Goal: Task Accomplishment & Management: Use online tool/utility

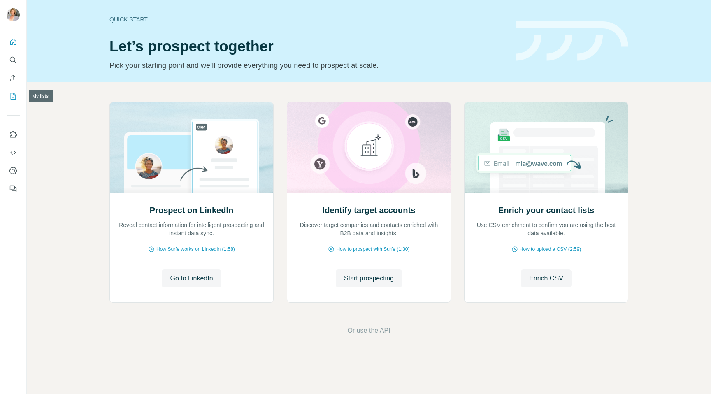
click at [15, 97] on icon "My lists" at bounding box center [13, 96] width 8 height 8
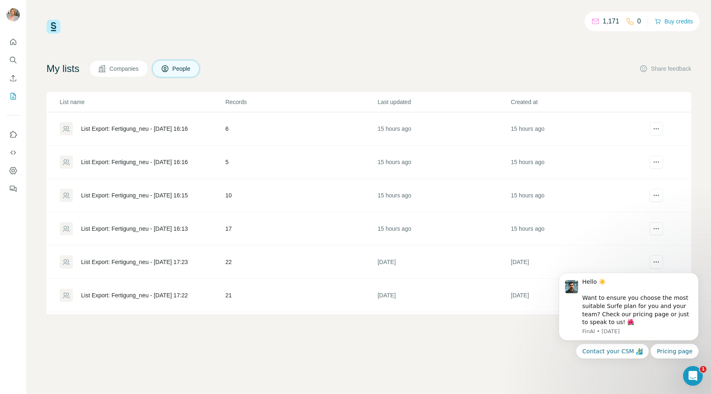
click at [188, 226] on div "List Export: Fertigung_neu - [DATE] 16:13" at bounding box center [134, 229] width 107 height 8
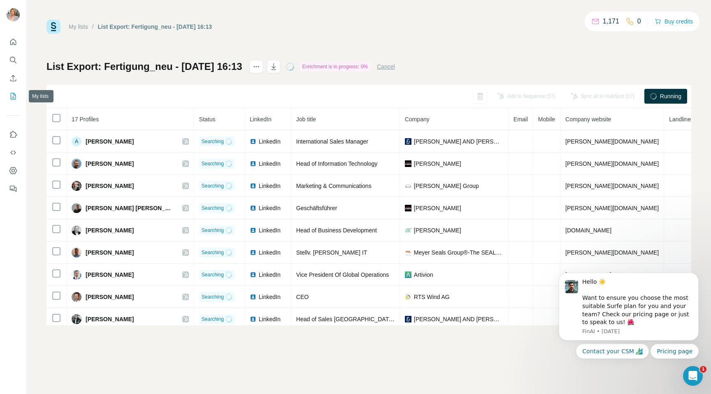
click at [11, 100] on icon "My lists" at bounding box center [13, 96] width 8 height 8
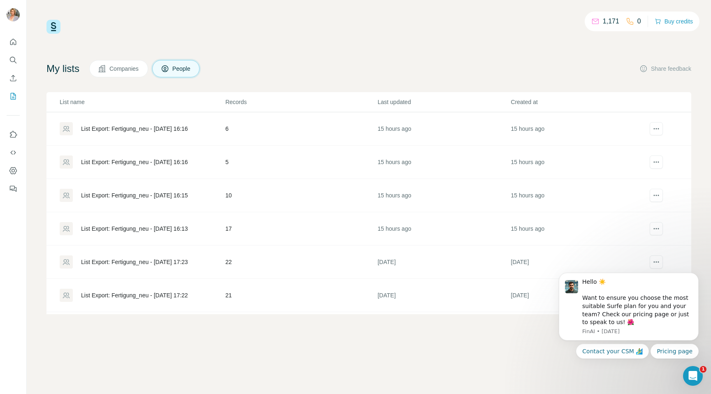
click at [186, 230] on div "List Export: Fertigung_neu - [DATE] 16:13" at bounding box center [134, 229] width 107 height 8
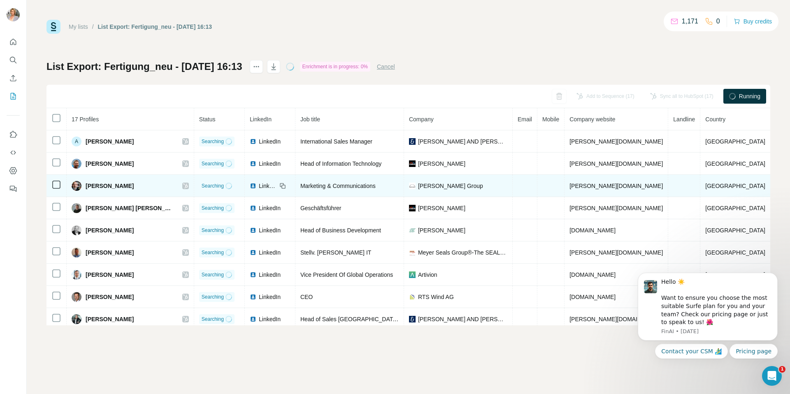
click at [513, 182] on td "[PERSON_NAME] Group" at bounding box center [458, 186] width 109 height 22
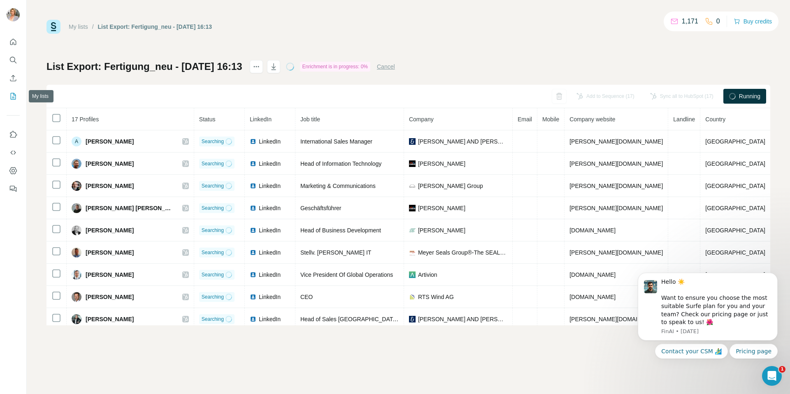
click at [12, 94] on icon "My lists" at bounding box center [13, 96] width 8 height 8
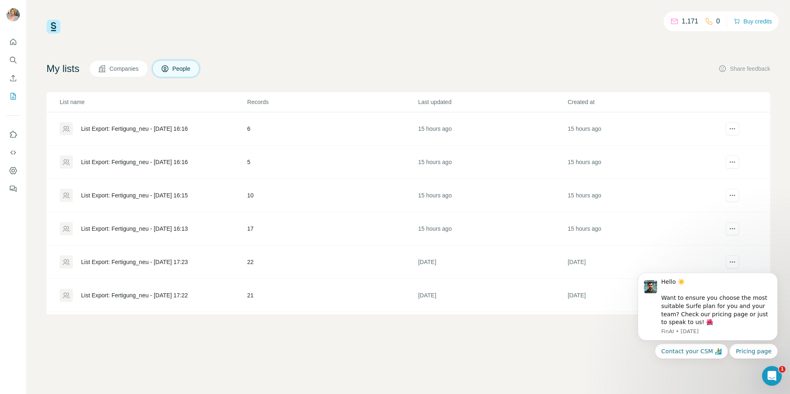
click at [153, 226] on div "List Export: Fertigung_neu - [DATE] 16:13" at bounding box center [134, 229] width 107 height 8
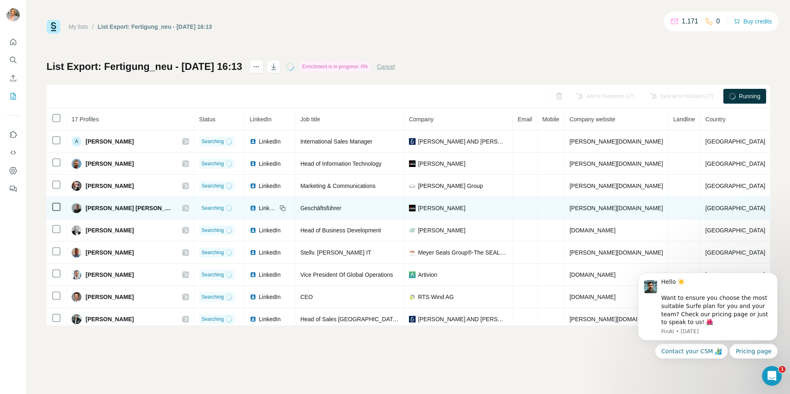
scroll to position [17, 0]
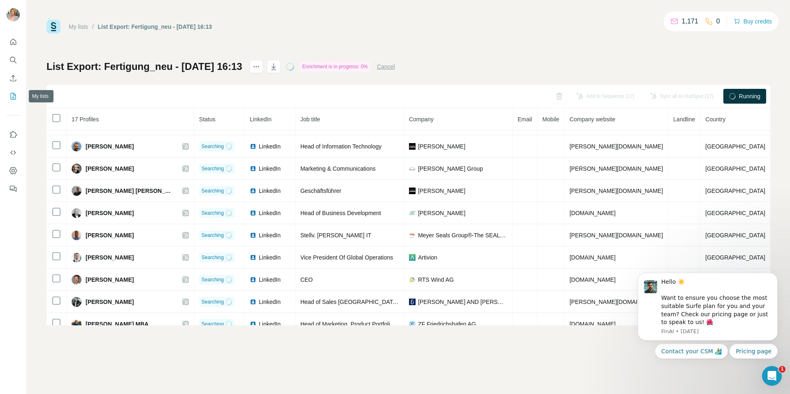
click at [11, 97] on icon "My lists" at bounding box center [13, 96] width 8 height 8
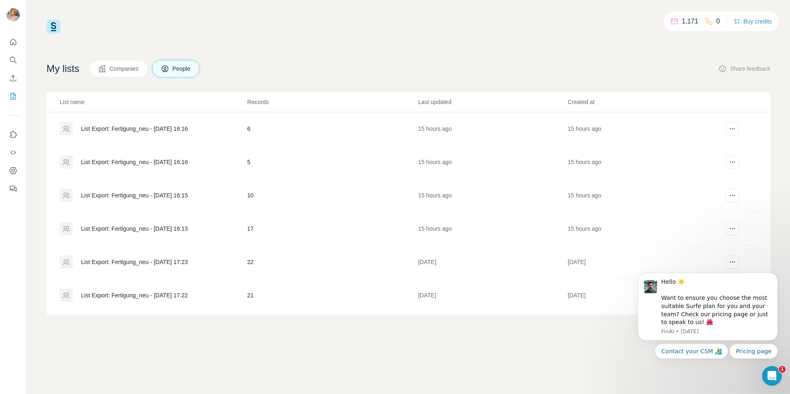
click at [125, 164] on div "List Export: Fertigung_neu - [DATE] 16:16" at bounding box center [134, 162] width 107 height 8
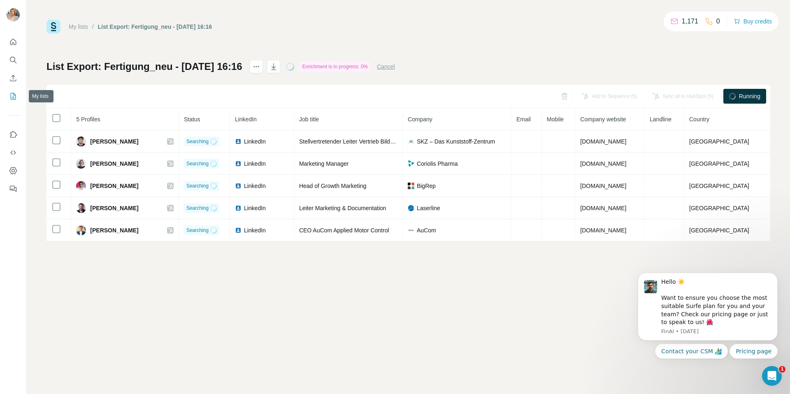
click at [8, 94] on button "My lists" at bounding box center [13, 96] width 13 height 15
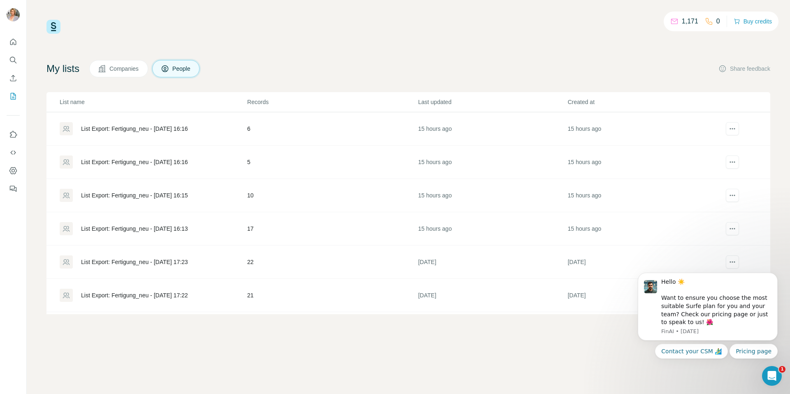
click at [145, 225] on div "List Export: Fertigung_neu - [DATE] 16:13" at bounding box center [134, 229] width 107 height 8
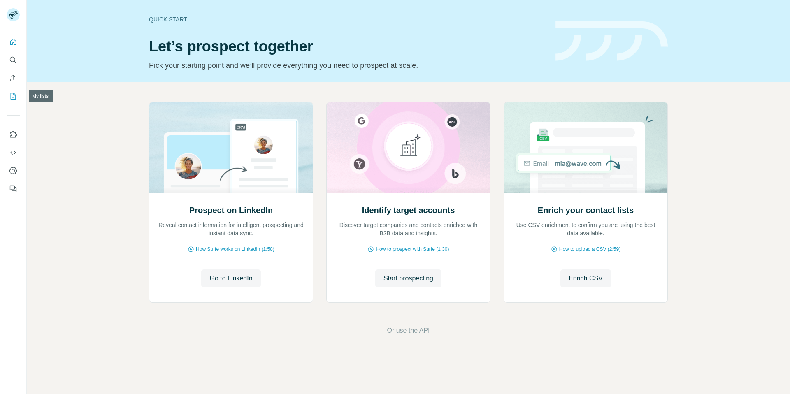
click at [15, 94] on icon "My lists" at bounding box center [13, 96] width 8 height 8
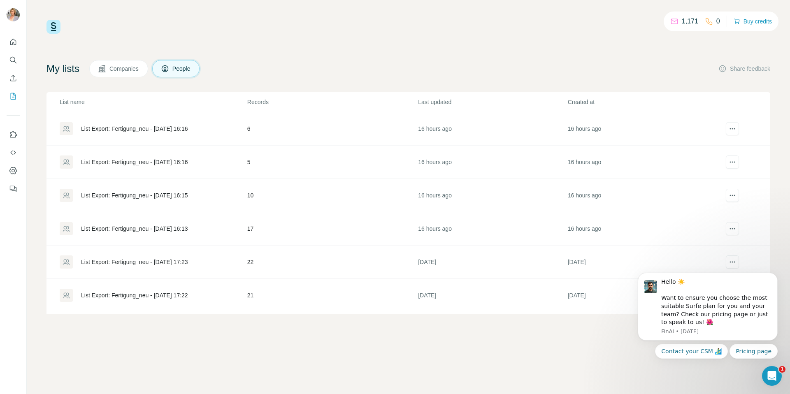
click at [188, 230] on div "List Export: Fertigung_neu - [DATE] 16:13" at bounding box center [134, 229] width 107 height 8
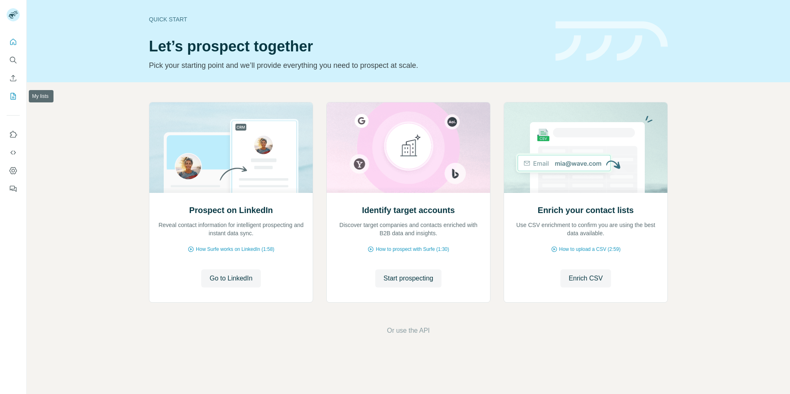
click at [12, 98] on icon "My lists" at bounding box center [13, 96] width 8 height 8
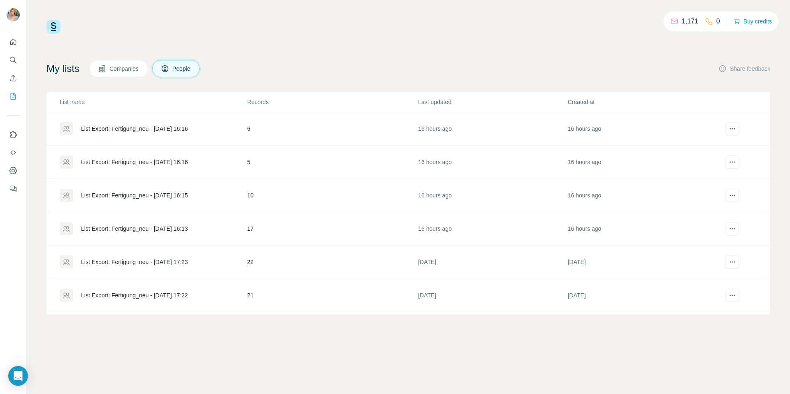
click at [154, 226] on div "List Export: Fertigung_neu - [DATE] 16:13" at bounding box center [134, 229] width 107 height 8
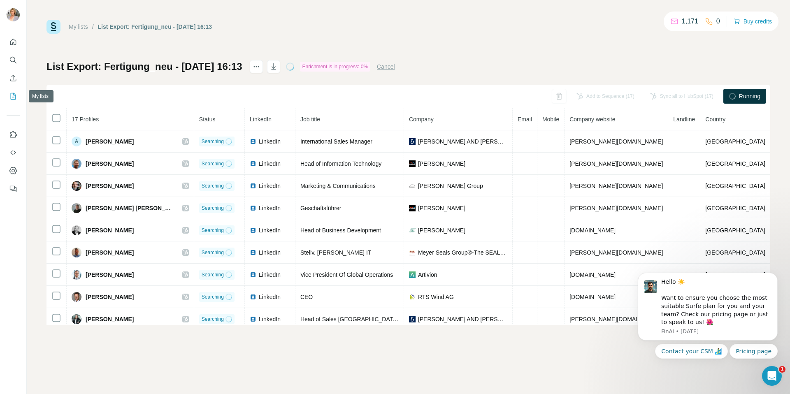
click at [13, 96] on icon "My lists" at bounding box center [13, 96] width 8 height 8
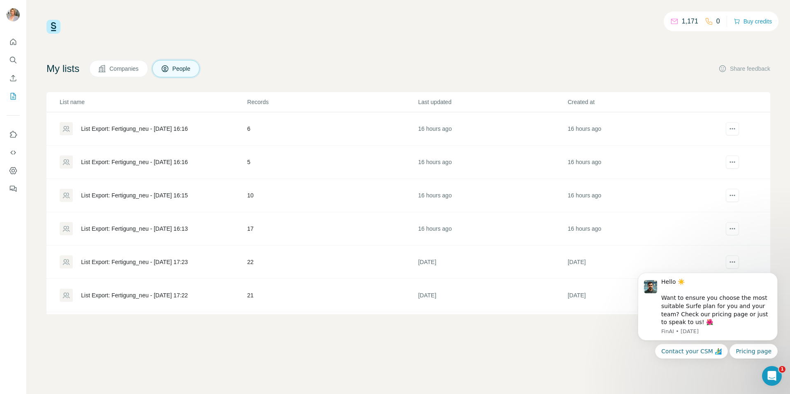
click at [181, 163] on div "List Export: Fertigung_neu - [DATE] 16:16" at bounding box center [134, 162] width 107 height 8
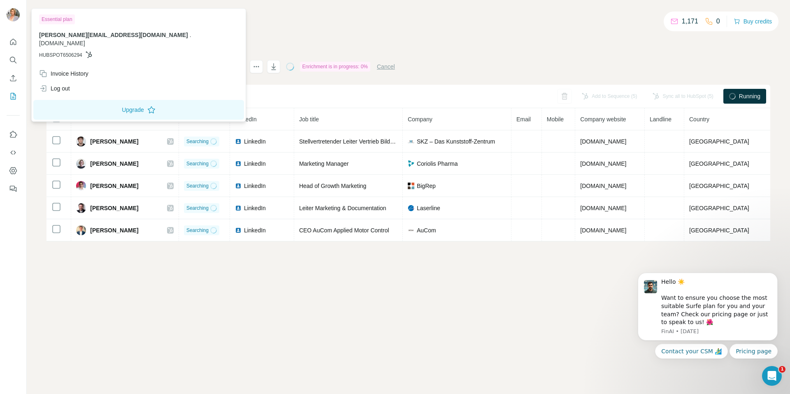
click at [214, 279] on div "My lists / List Export: Fertigung_neu - [DATE] 16:16 1,171 0 Buy credits List E…" at bounding box center [408, 197] width 763 height 394
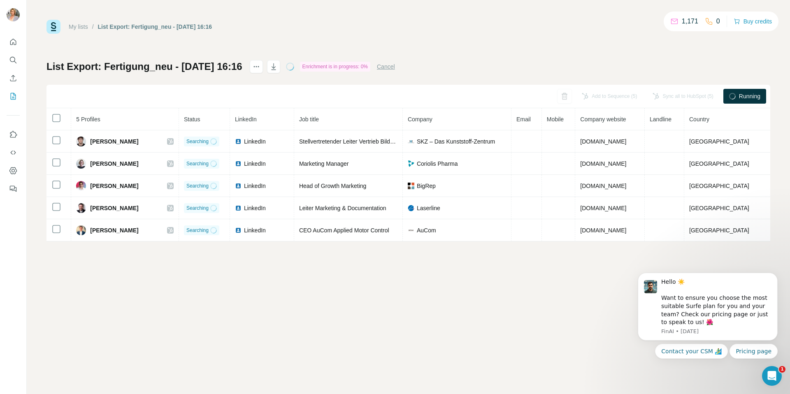
click at [395, 68] on button "Cancel" at bounding box center [386, 67] width 18 height 8
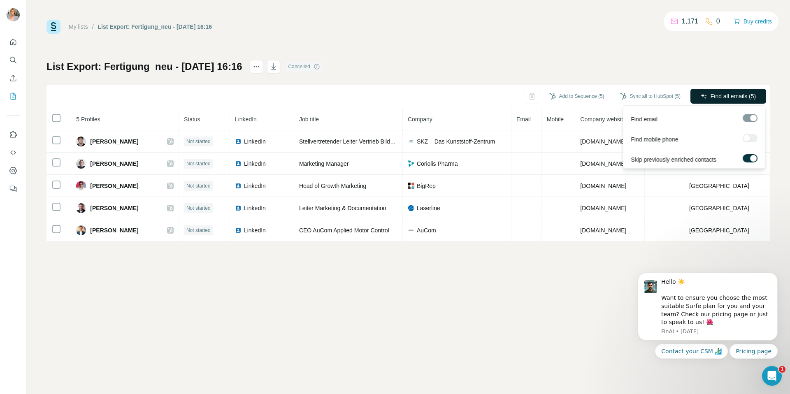
click at [702, 98] on icon "button" at bounding box center [704, 96] width 7 height 7
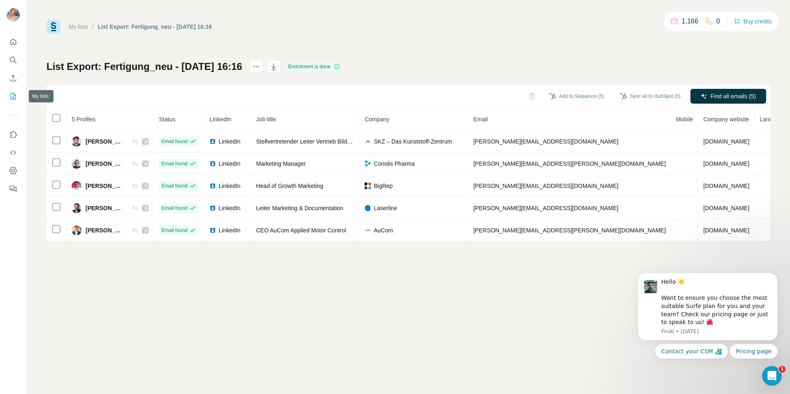
click at [13, 96] on icon "My lists" at bounding box center [13, 96] width 8 height 8
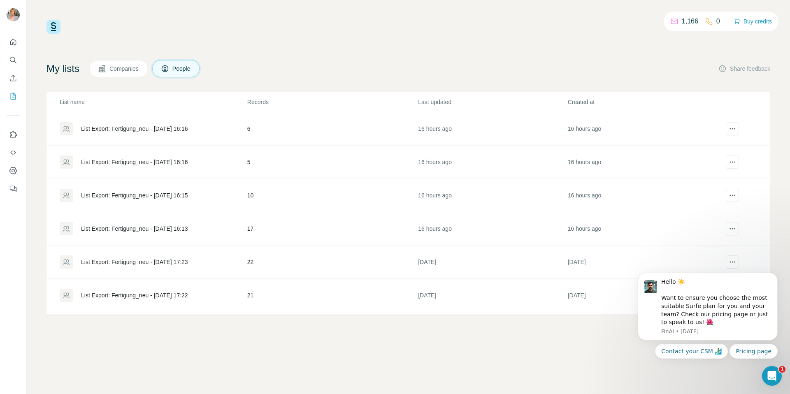
click at [188, 228] on div "List Export: Fertigung_neu - [DATE] 16:13" at bounding box center [134, 229] width 107 height 8
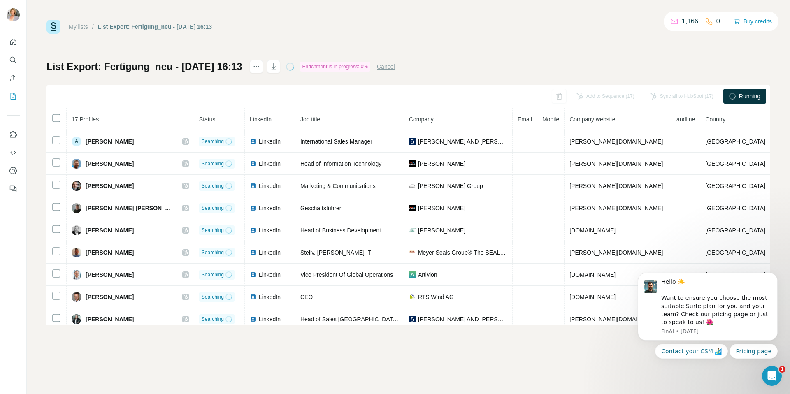
click at [395, 61] on div "List Export: Fertigung_neu - [DATE] 16:13 Enrichment is in progress: 0% Cancel" at bounding box center [220, 66] width 348 height 13
click at [395, 65] on button "Cancel" at bounding box center [386, 67] width 18 height 8
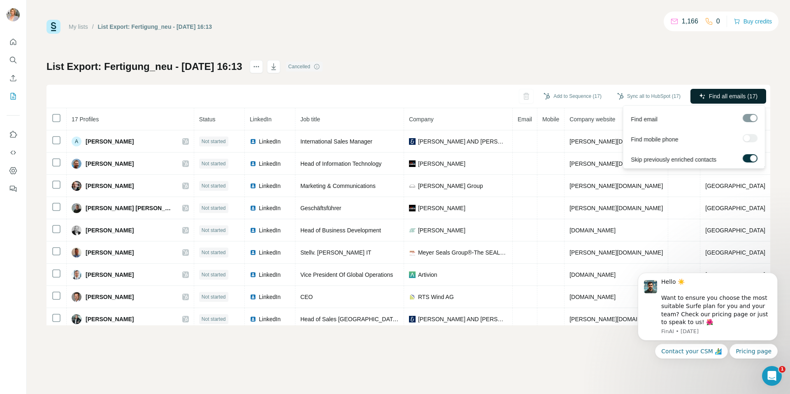
click at [734, 97] on span "Find all emails (17)" at bounding box center [733, 96] width 49 height 8
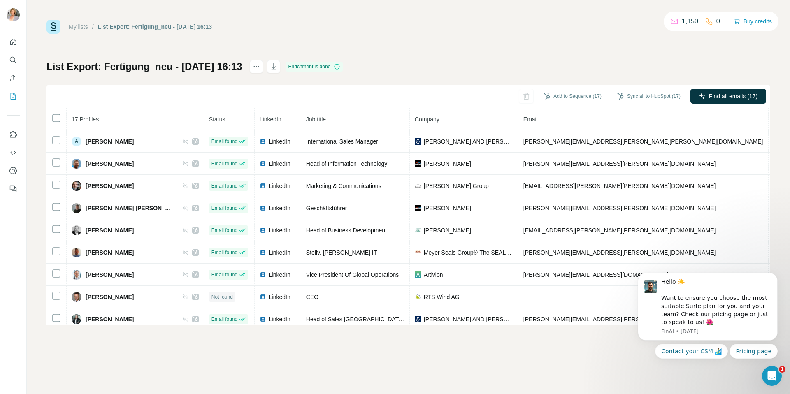
click at [14, 95] on icon "My lists" at bounding box center [13, 96] width 8 height 8
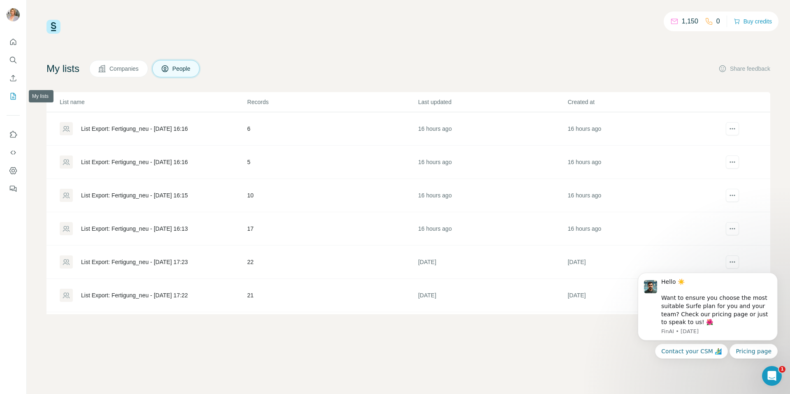
click at [14, 95] on icon "My lists" at bounding box center [13, 96] width 8 height 8
click at [124, 195] on div "List Export: Fertigung_neu - [DATE] 16:15" at bounding box center [134, 195] width 107 height 8
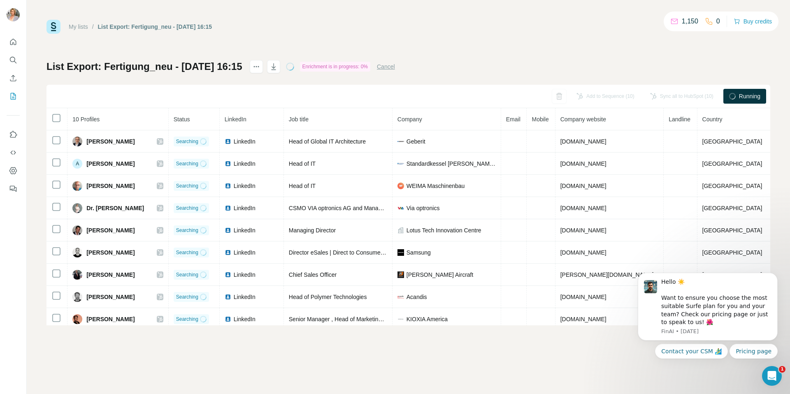
click at [395, 67] on button "Cancel" at bounding box center [386, 67] width 18 height 8
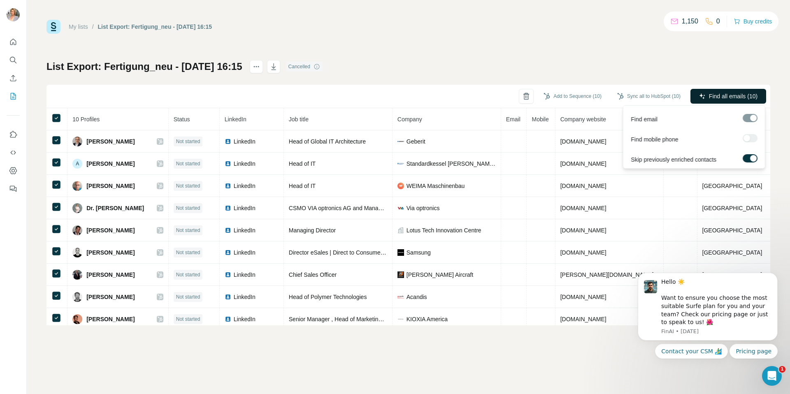
click at [743, 94] on span "Find all emails (10)" at bounding box center [733, 96] width 49 height 8
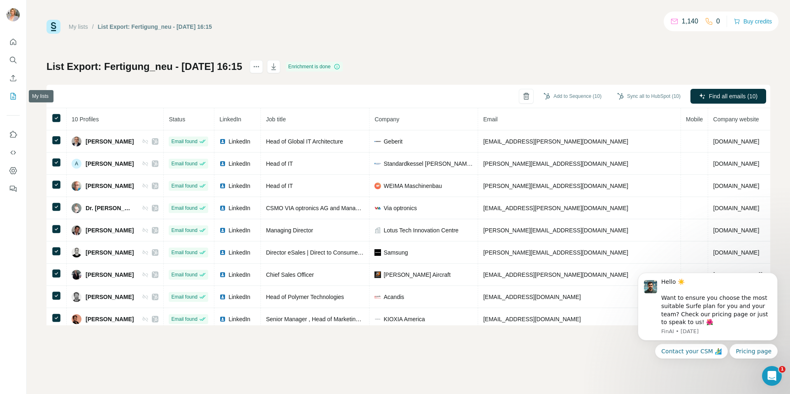
click at [9, 95] on icon "My lists" at bounding box center [13, 96] width 8 height 8
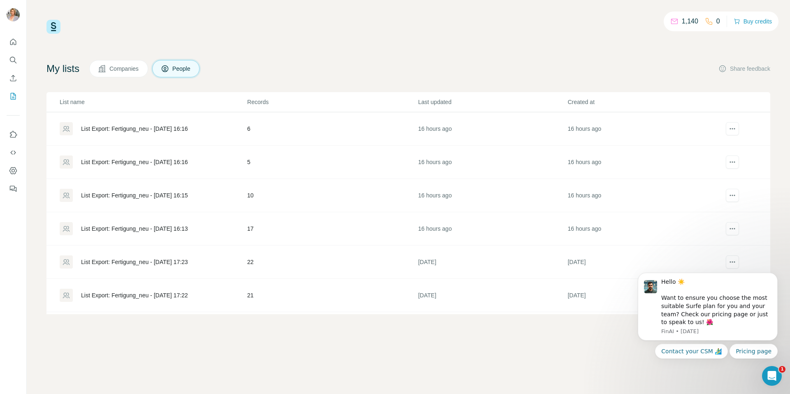
click at [182, 156] on div "List Export: Fertigung_neu - [DATE] 16:16" at bounding box center [153, 162] width 187 height 13
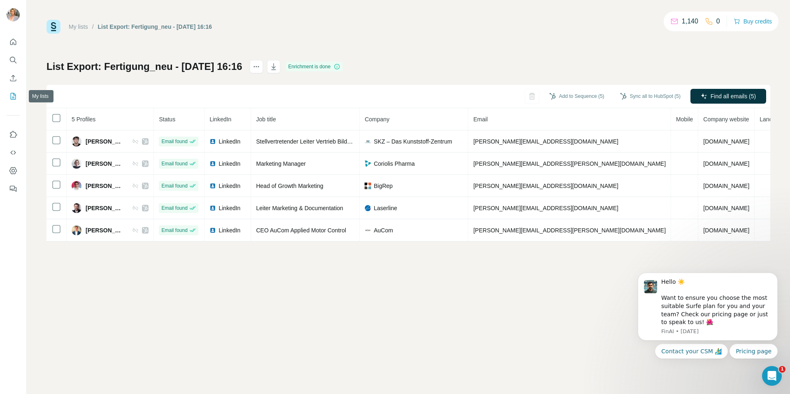
click at [6, 99] on div at bounding box center [13, 113] width 26 height 167
click at [14, 95] on icon "My lists" at bounding box center [13, 96] width 8 height 8
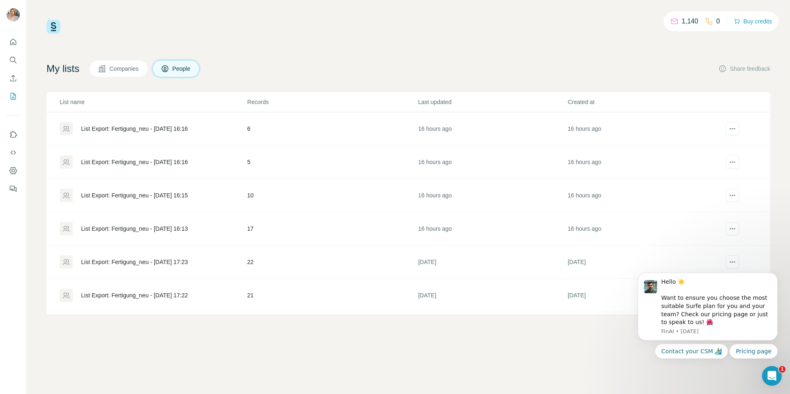
click at [170, 127] on div "List Export: Fertigung_neu - [DATE] 16:16" at bounding box center [134, 129] width 107 height 8
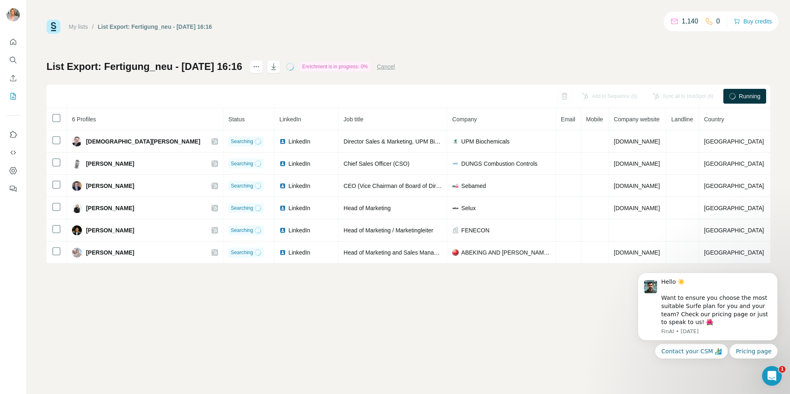
click at [395, 65] on button "Cancel" at bounding box center [386, 67] width 18 height 8
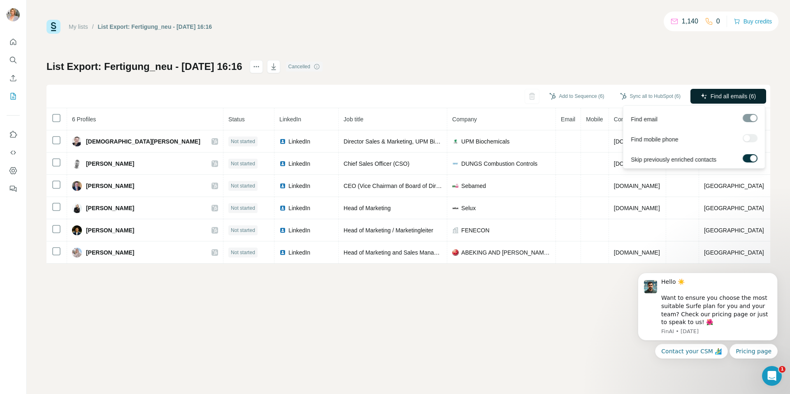
click at [706, 91] on button "Find all emails (6)" at bounding box center [728, 96] width 76 height 15
